Goal: Transaction & Acquisition: Purchase product/service

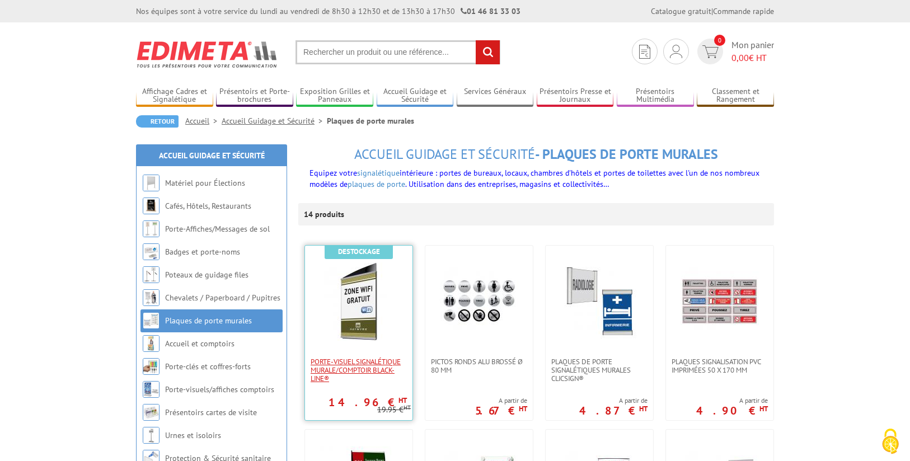
click at [337, 369] on span "Porte-visuel signalétique murale/comptoir Black-Line®" at bounding box center [359, 370] width 96 height 25
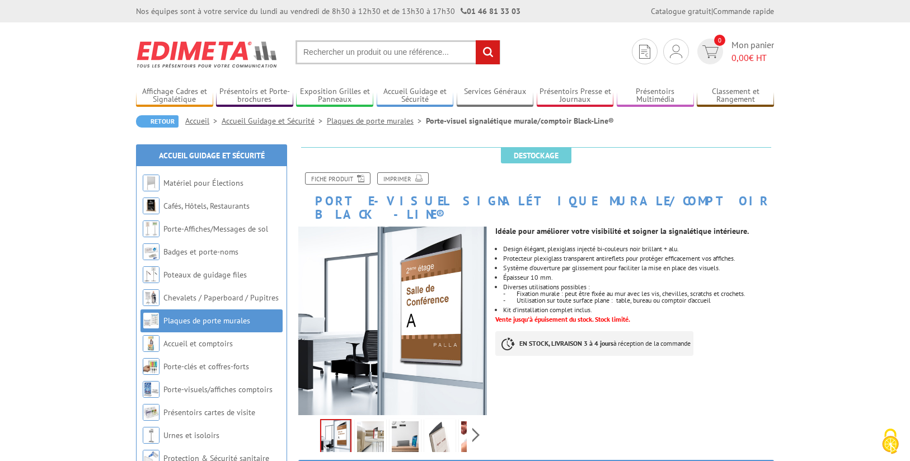
click at [367, 423] on img at bounding box center [370, 439] width 27 height 35
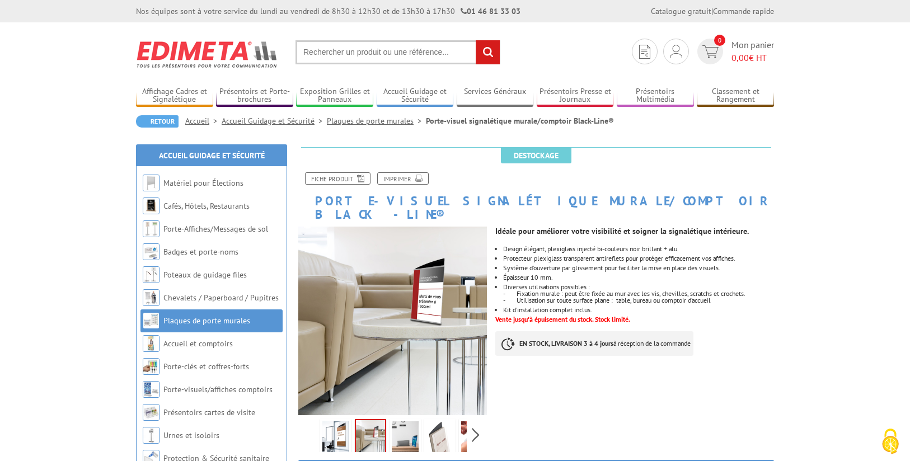
click at [406, 429] on img at bounding box center [405, 439] width 27 height 35
